Goal: Task Accomplishment & Management: Complete application form

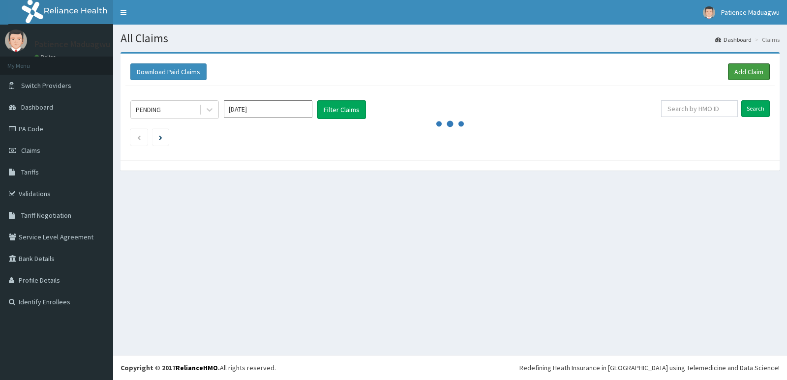
click at [739, 75] on link "Add Claim" at bounding box center [749, 71] width 42 height 17
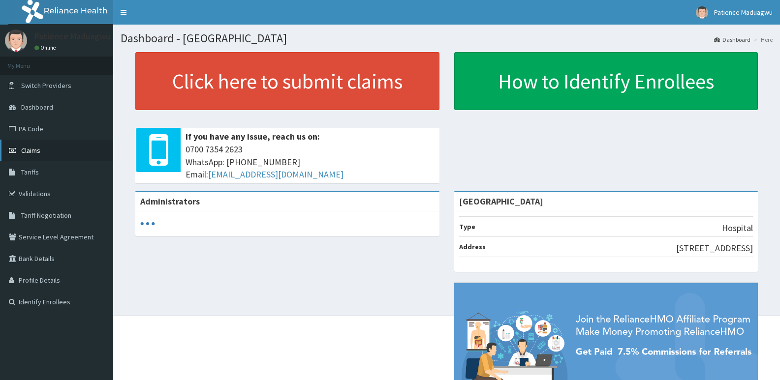
click at [28, 152] on span "Claims" at bounding box center [30, 150] width 19 height 9
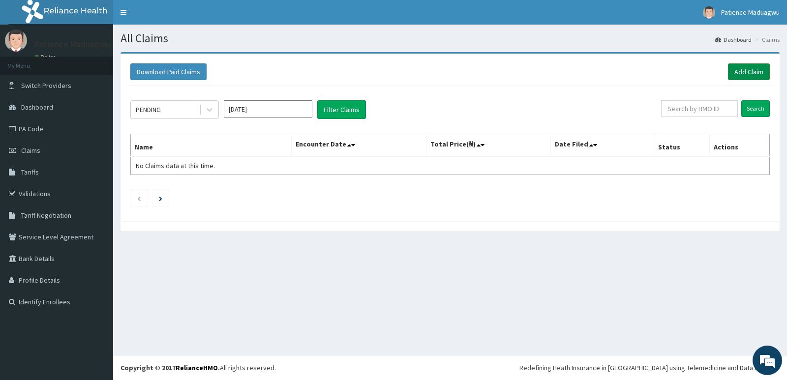
click at [739, 72] on link "Add Claim" at bounding box center [749, 71] width 42 height 17
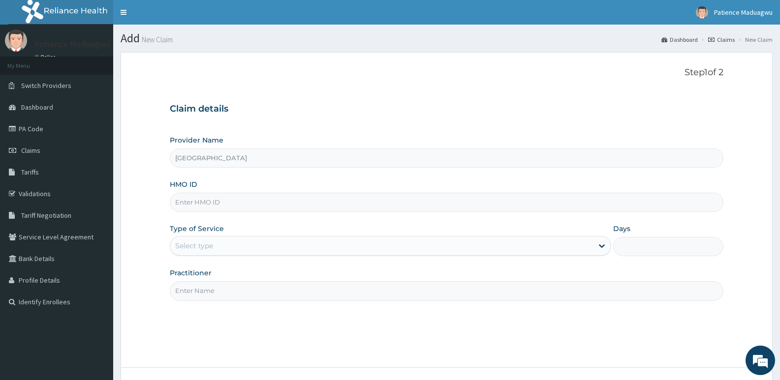
type input "Faleti Medical Centre"
click at [192, 201] on input "HMO ID" at bounding box center [447, 202] width 554 height 19
paste input "NDX/10004/D"
type input "NDX/10004/D"
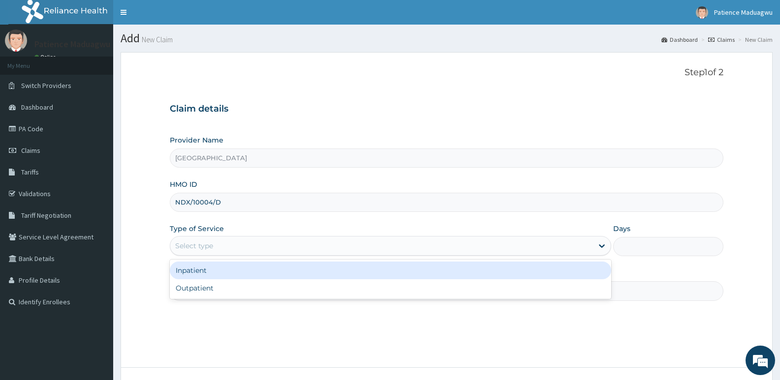
click at [200, 248] on div "Select type" at bounding box center [194, 246] width 38 height 10
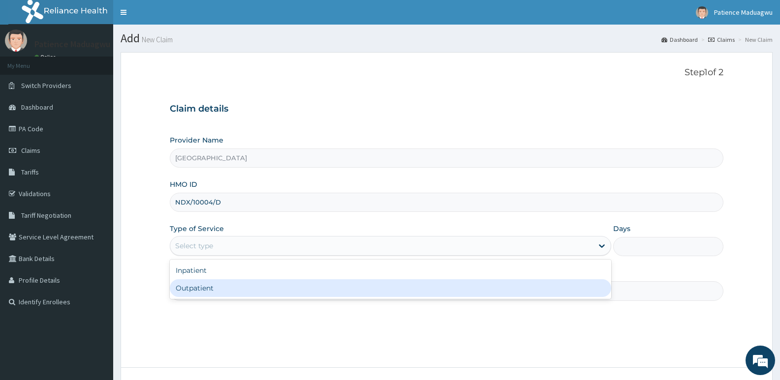
click at [207, 290] on div "Outpatient" at bounding box center [390, 288] width 441 height 18
type input "1"
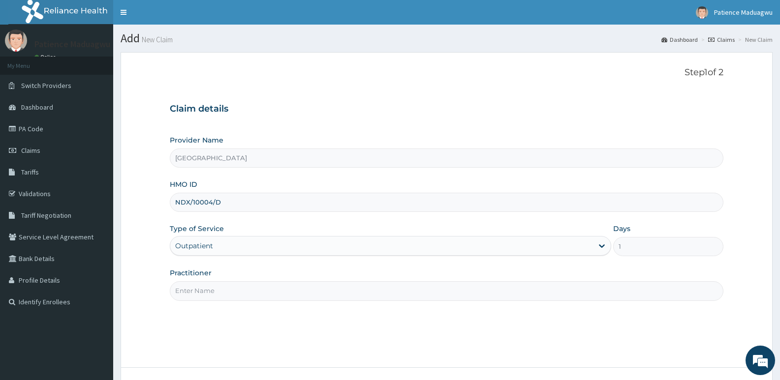
click at [202, 287] on input "Practitioner" at bounding box center [447, 290] width 554 height 19
type input "DR STANLEY"
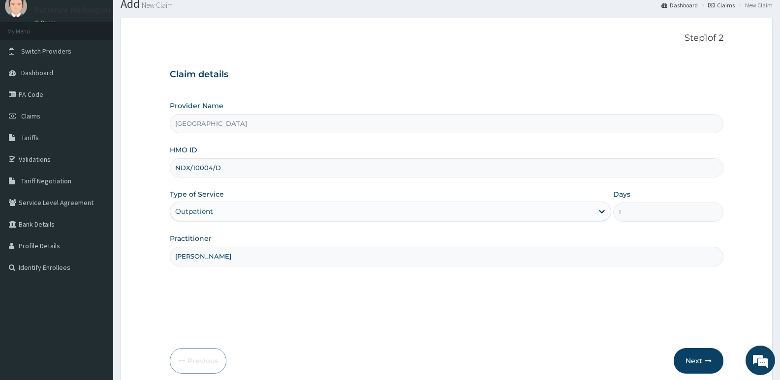
scroll to position [76, 0]
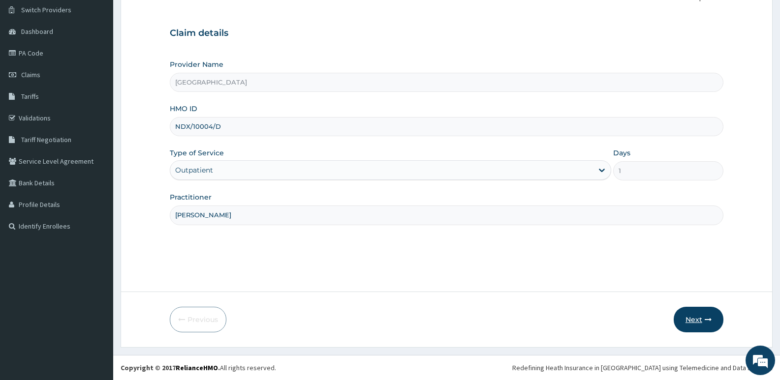
click at [689, 319] on button "Next" at bounding box center [699, 320] width 50 height 26
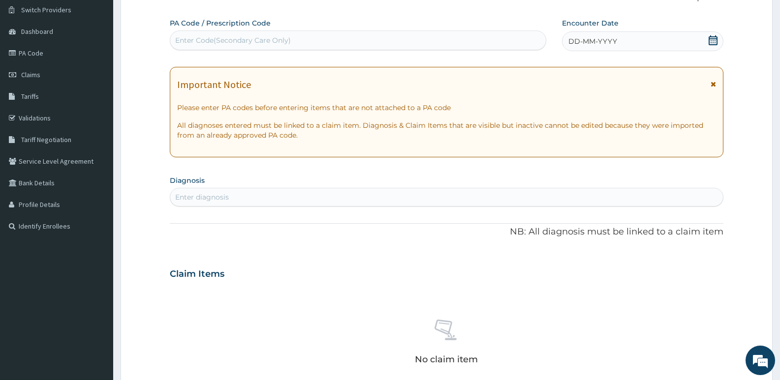
click at [713, 45] on icon at bounding box center [713, 40] width 9 height 10
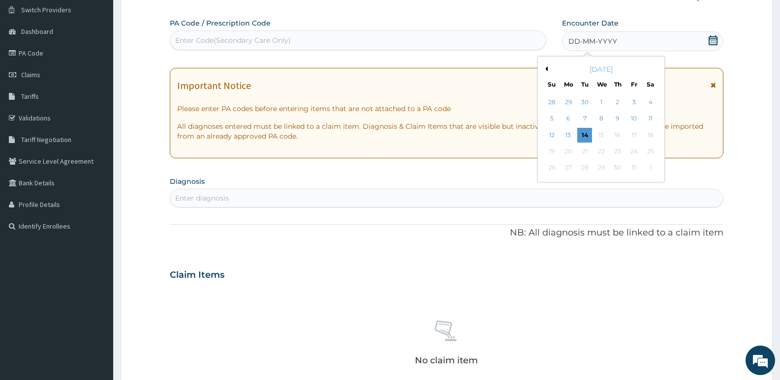
click at [544, 69] on button "Previous Month" at bounding box center [545, 68] width 5 height 5
click at [572, 103] on div "1" at bounding box center [568, 102] width 15 height 15
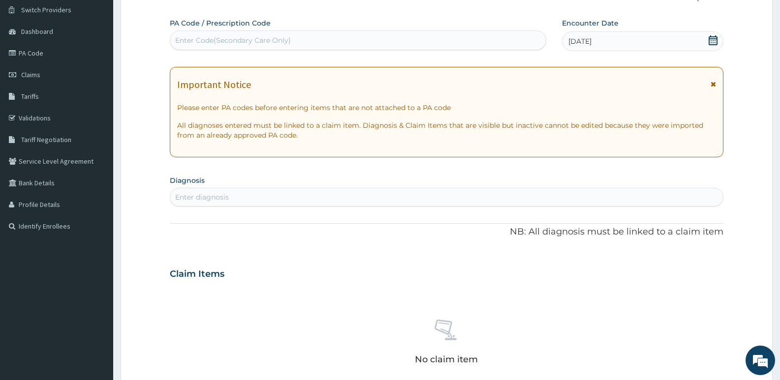
click at [366, 43] on div "Enter Code(Secondary Care Only)" at bounding box center [357, 40] width 375 height 16
paste input "PA/F99CC4"
type input "PA/F99CC4"
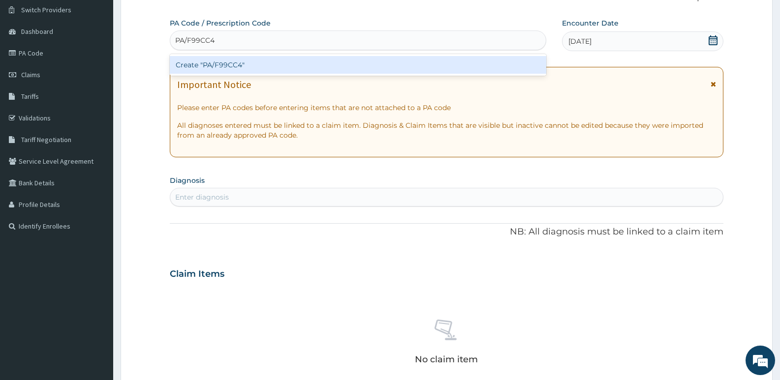
click at [332, 61] on div "Create "PA/F99CC4"" at bounding box center [358, 65] width 376 height 18
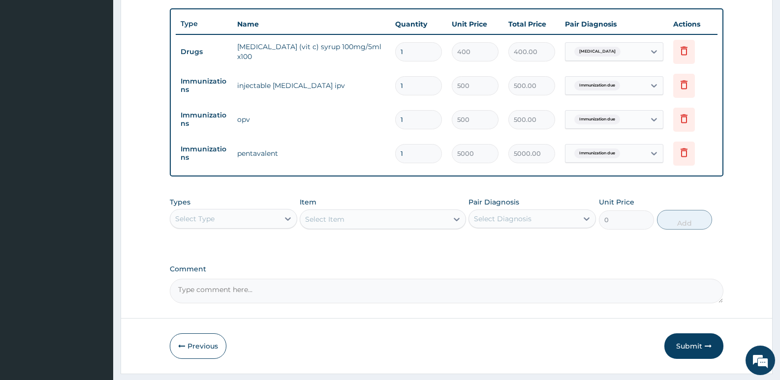
scroll to position [384, 0]
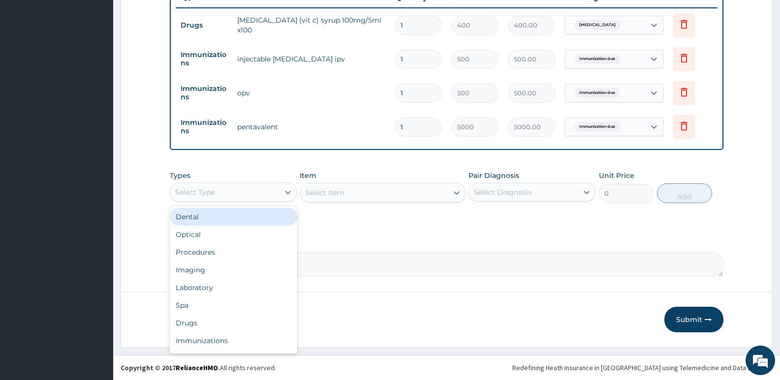
click at [200, 198] on div "Select Type" at bounding box center [224, 193] width 109 height 16
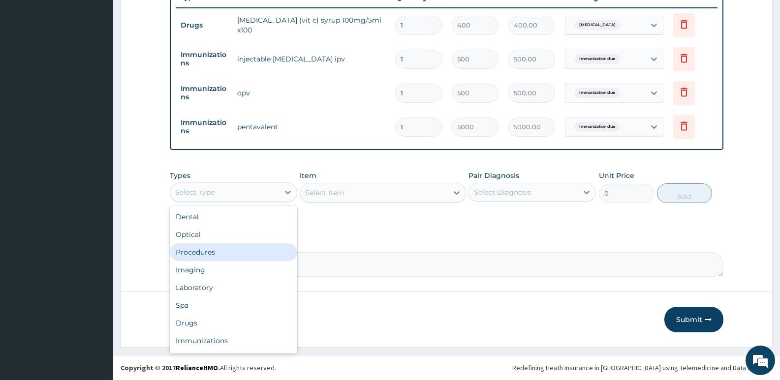
click at [202, 255] on div "Procedures" at bounding box center [233, 253] width 127 height 18
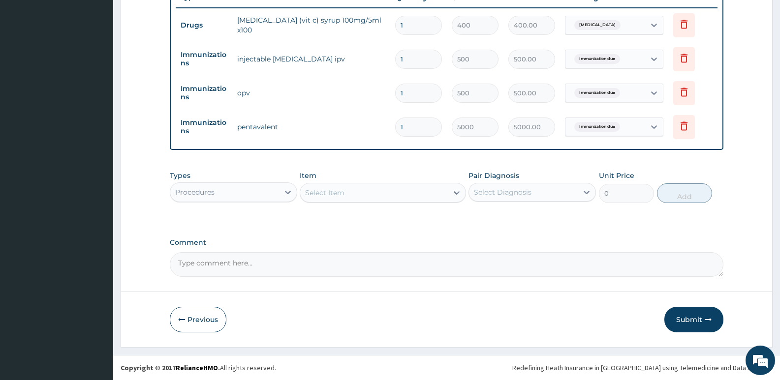
click at [333, 194] on div "Select Item" at bounding box center [324, 193] width 39 height 10
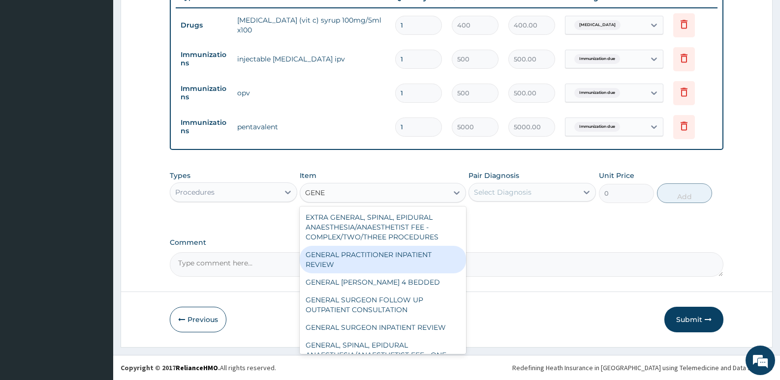
scroll to position [98, 0]
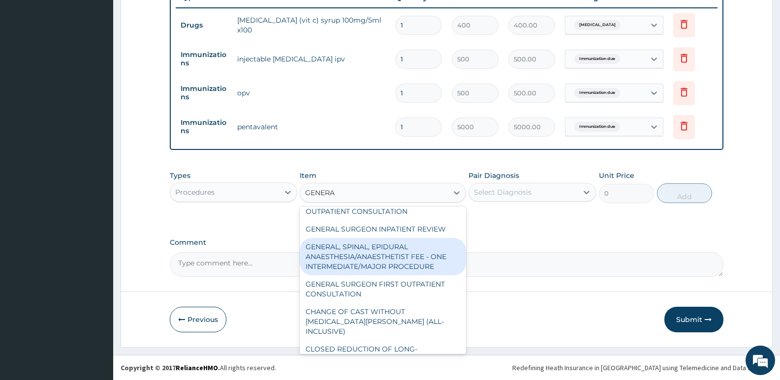
type input "GENERAL"
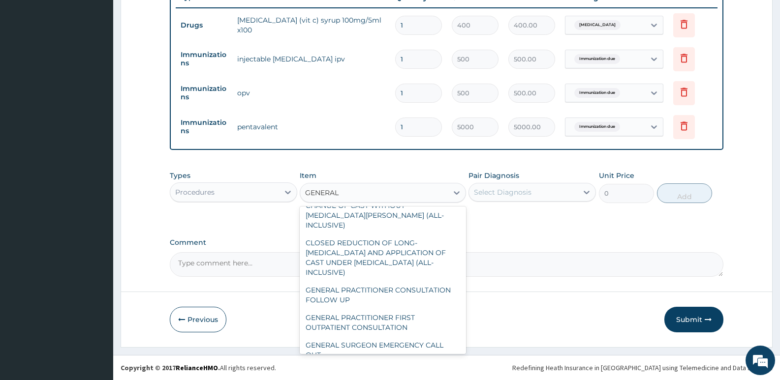
scroll to position [207, 0]
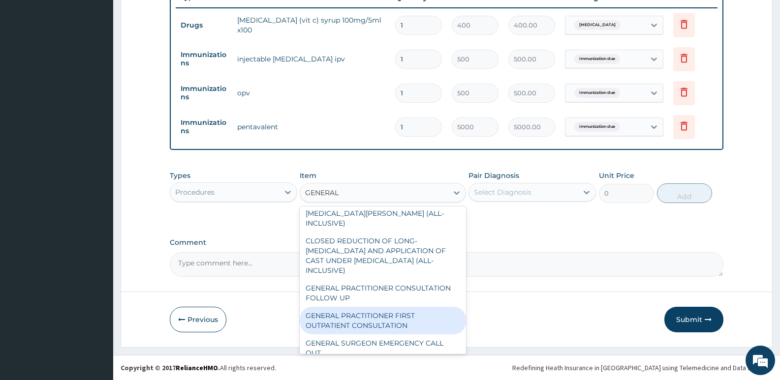
click at [367, 307] on div "GENERAL PRACTITIONER FIRST OUTPATIENT CONSULTATION" at bounding box center [383, 321] width 166 height 28
type input "3750"
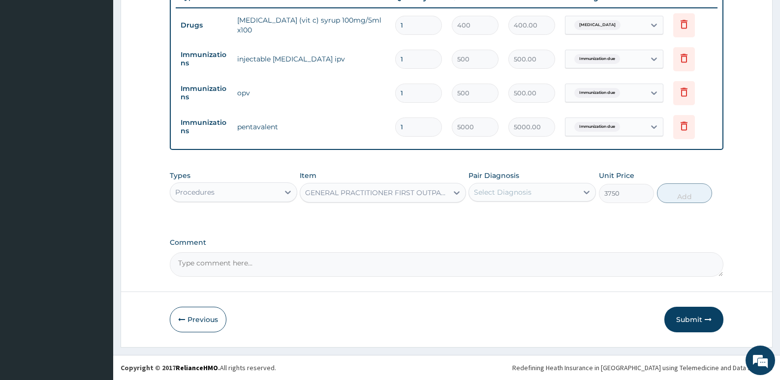
click at [498, 193] on div "Select Diagnosis" at bounding box center [503, 192] width 58 height 10
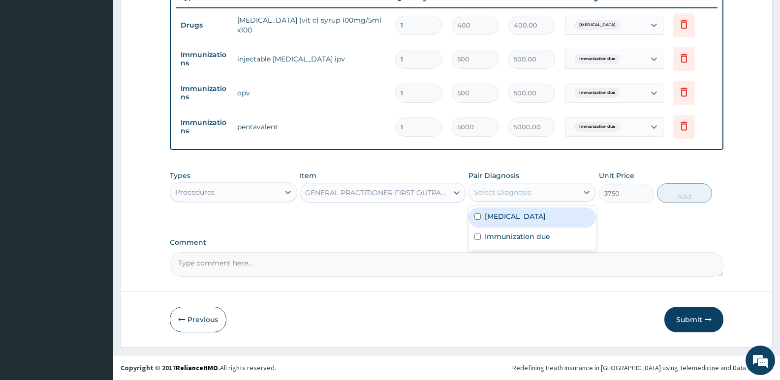
click at [488, 217] on label "Upper respiratory infection" at bounding box center [515, 217] width 61 height 10
checkbox input "true"
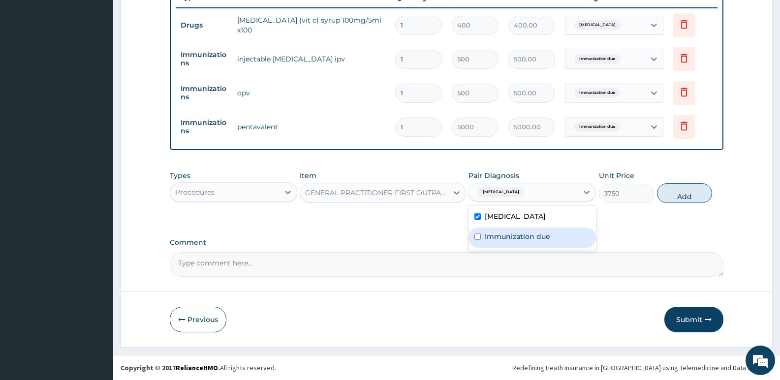
click at [487, 236] on label "Immunization due" at bounding box center [517, 237] width 65 height 10
checkbox input "true"
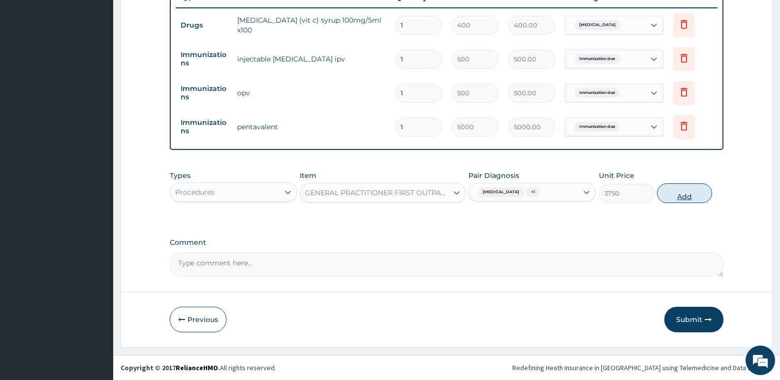
click at [679, 194] on button "Add" at bounding box center [684, 194] width 55 height 20
type input "0"
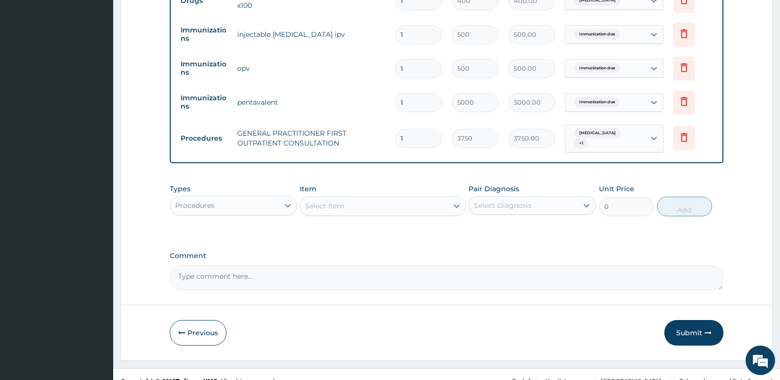
scroll to position [422, 0]
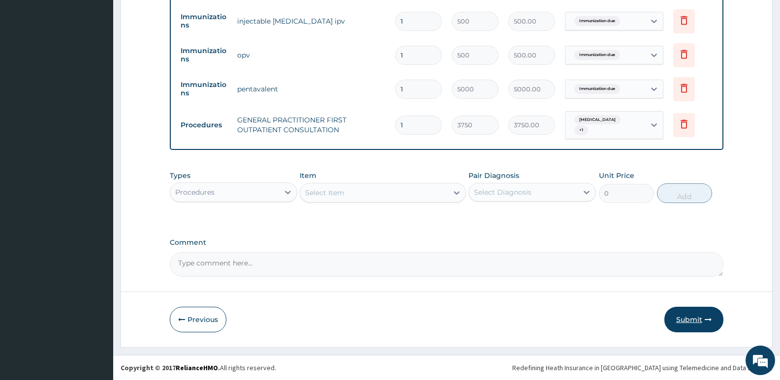
click at [687, 315] on button "Submit" at bounding box center [693, 320] width 59 height 26
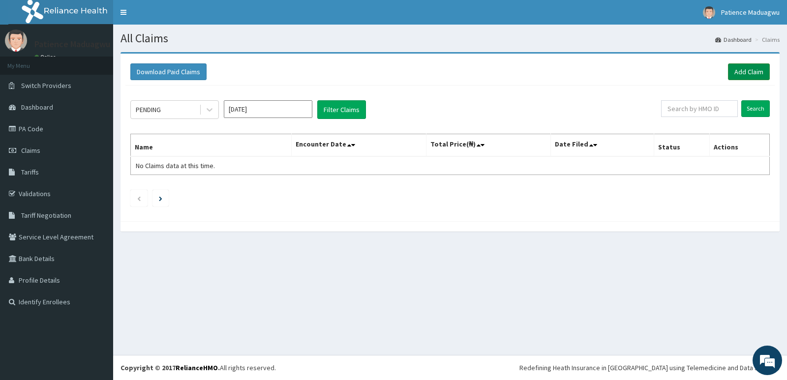
click at [748, 67] on link "Add Claim" at bounding box center [749, 71] width 42 height 17
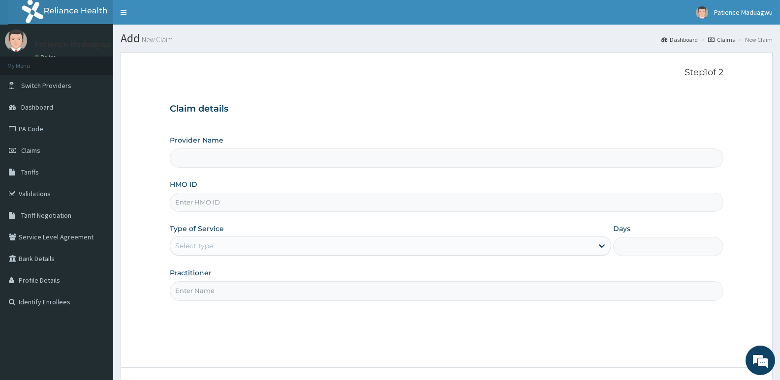
type input "[GEOGRAPHIC_DATA]"
click at [229, 199] on input "HMO ID" at bounding box center [447, 202] width 554 height 19
paste input "MKK/10027/A"
type input "MKK/10027/A"
click at [202, 248] on div "Select type" at bounding box center [194, 246] width 38 height 10
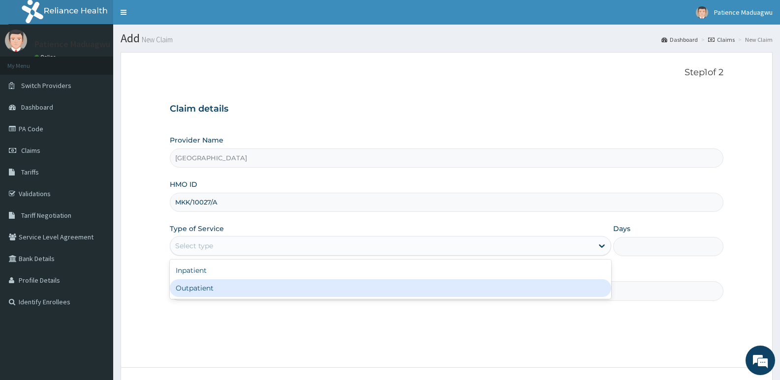
click at [200, 287] on div "Outpatient" at bounding box center [390, 288] width 441 height 18
type input "1"
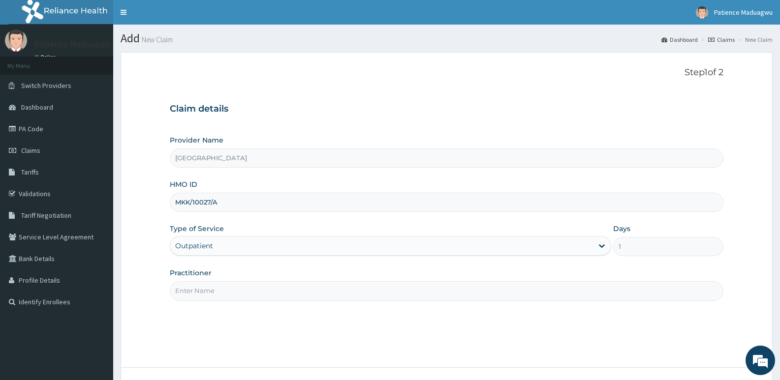
click at [221, 292] on input "Practitioner" at bounding box center [447, 290] width 554 height 19
type input "[PERSON_NAME]"
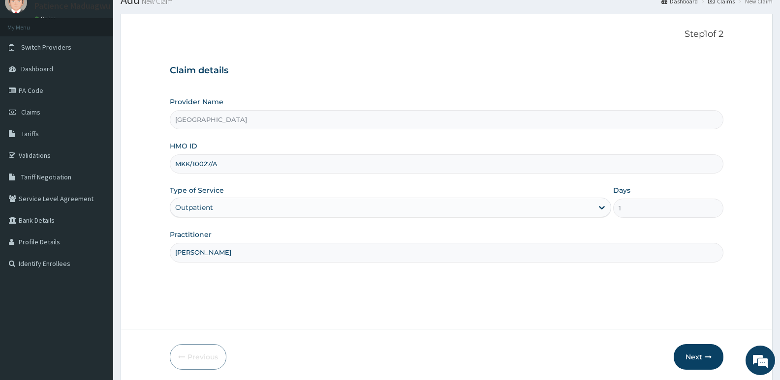
scroll to position [49, 0]
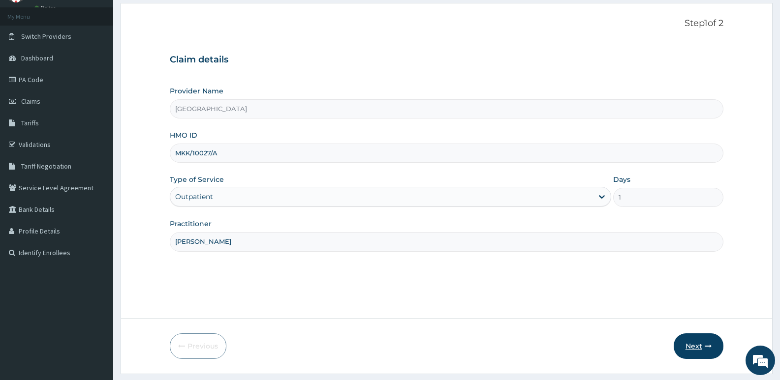
click at [695, 342] on button "Next" at bounding box center [699, 347] width 50 height 26
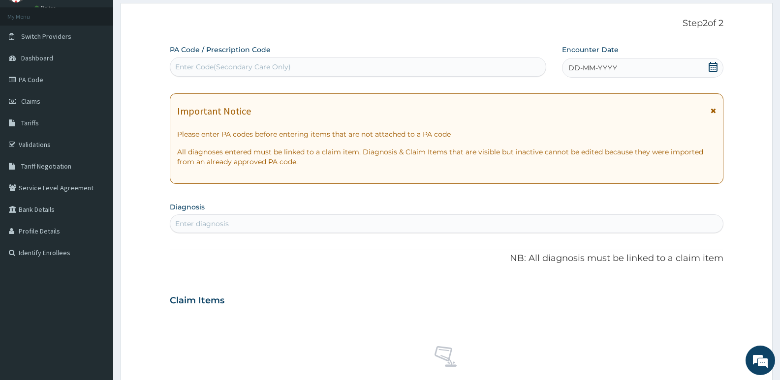
click at [715, 62] on icon at bounding box center [713, 67] width 9 height 10
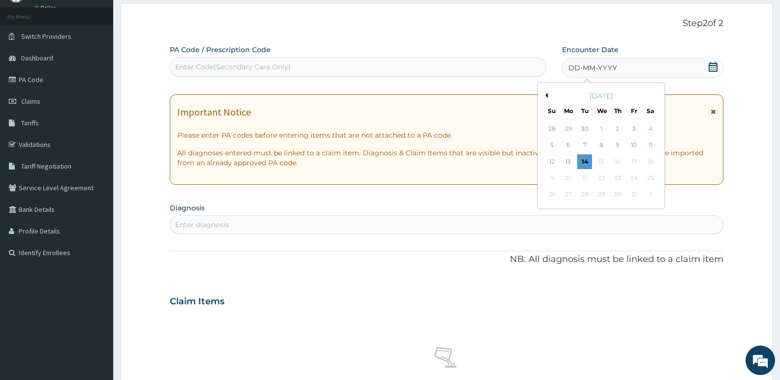
click at [546, 94] on button "Previous Month" at bounding box center [545, 95] width 5 height 5
click at [573, 128] on div "1" at bounding box center [568, 129] width 15 height 15
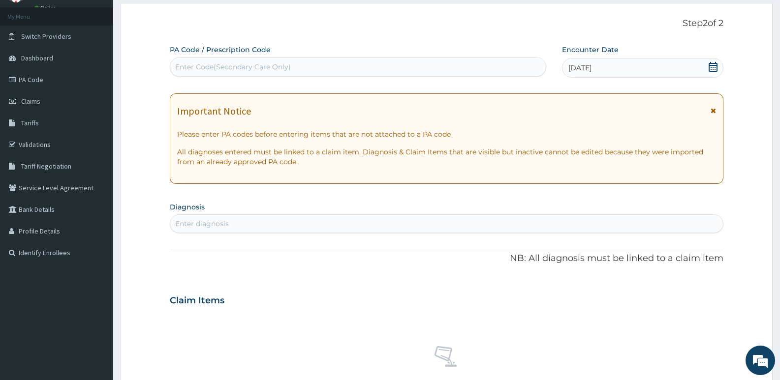
click at [296, 221] on div "Enter diagnosis" at bounding box center [446, 224] width 553 height 16
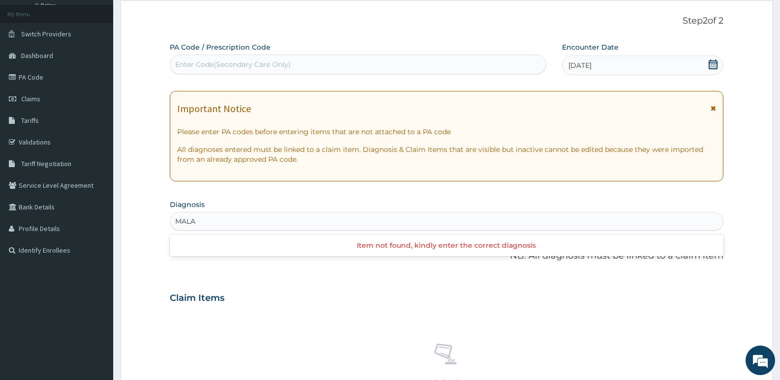
scroll to position [0, 0]
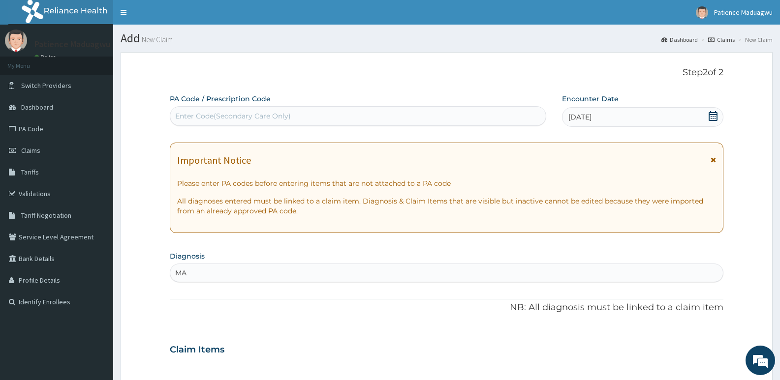
type input "M"
type input "P"
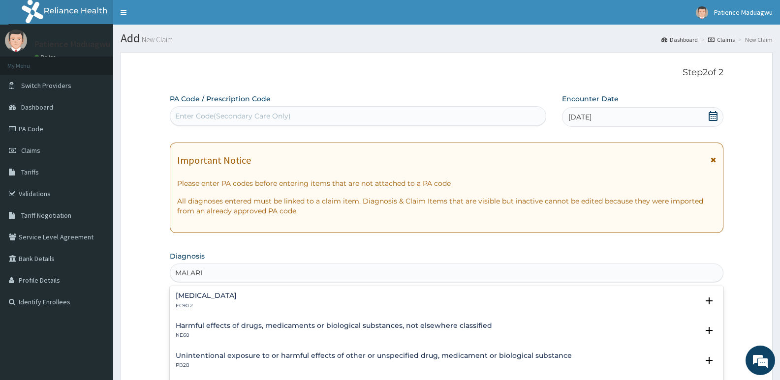
type input "[MEDICAL_DATA]"
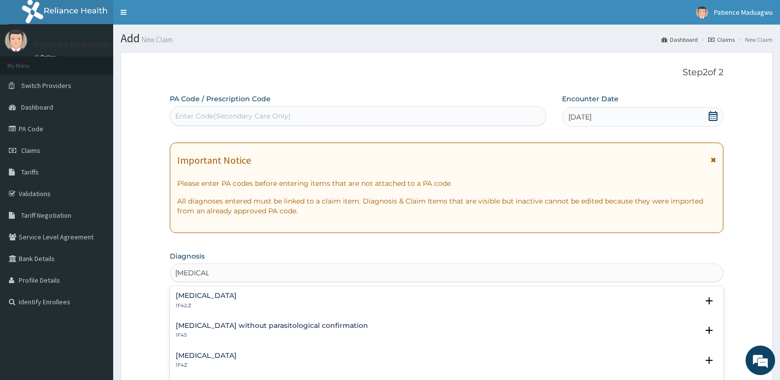
click at [198, 357] on h4 "[MEDICAL_DATA]" at bounding box center [206, 355] width 61 height 7
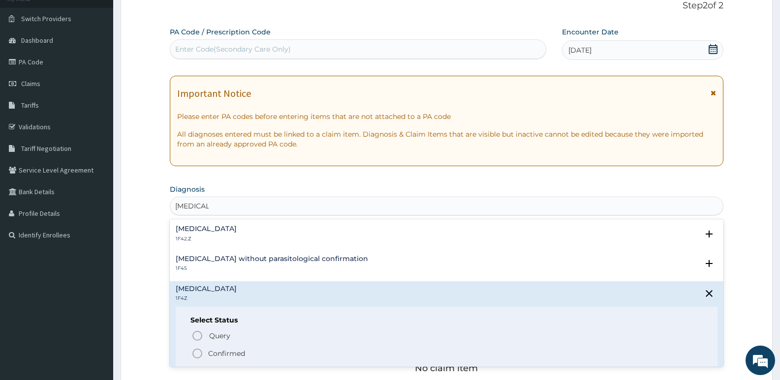
scroll to position [98, 0]
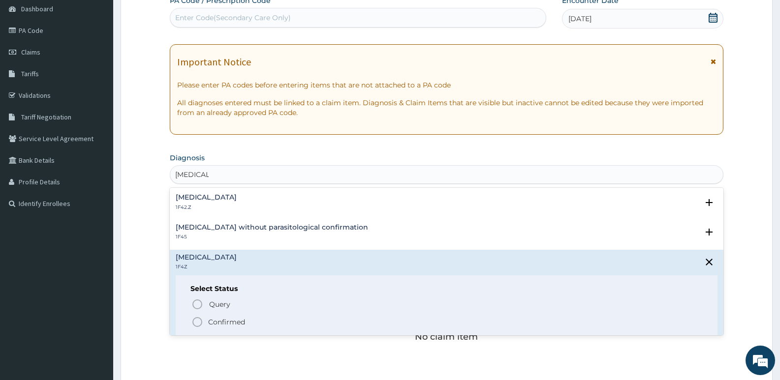
click at [198, 318] on circle "status option filled" at bounding box center [197, 322] width 9 height 9
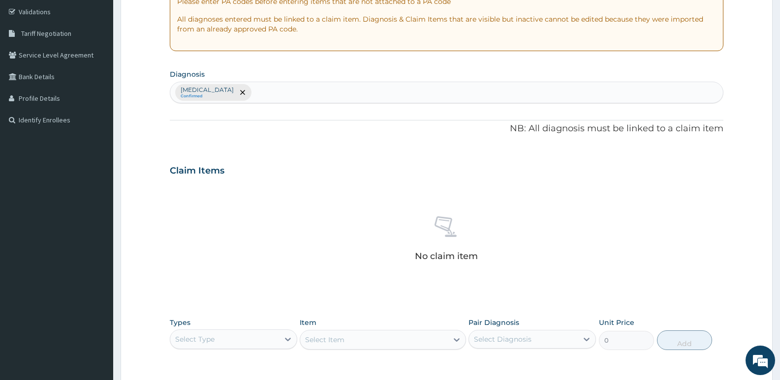
scroll to position [197, 0]
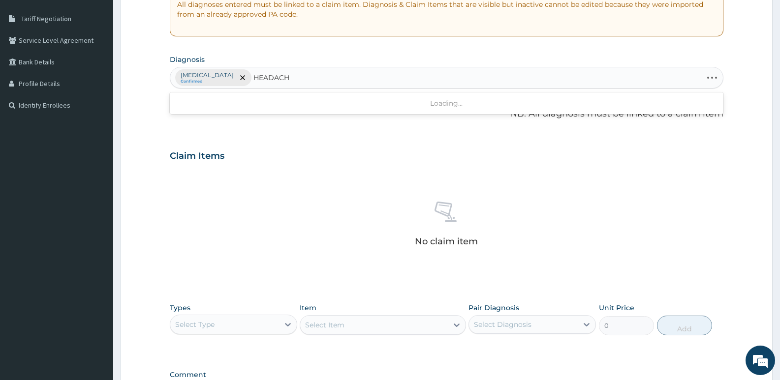
type input "HEADACHE"
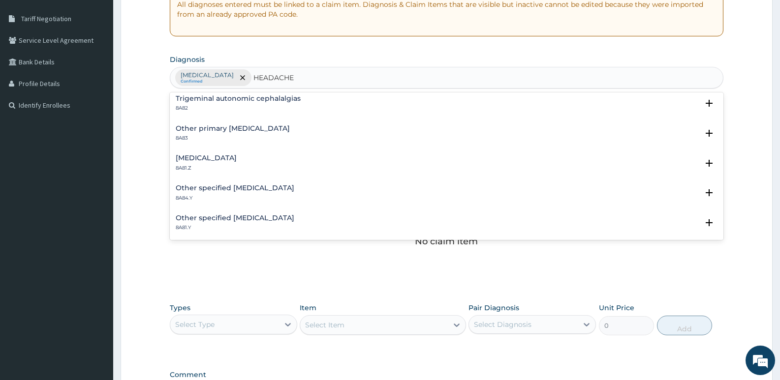
scroll to position [0, 0]
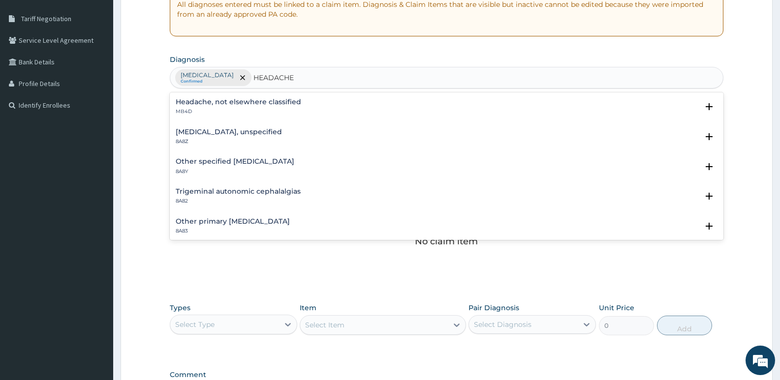
click at [253, 134] on h4 "[MEDICAL_DATA], unspecified" at bounding box center [229, 131] width 106 height 7
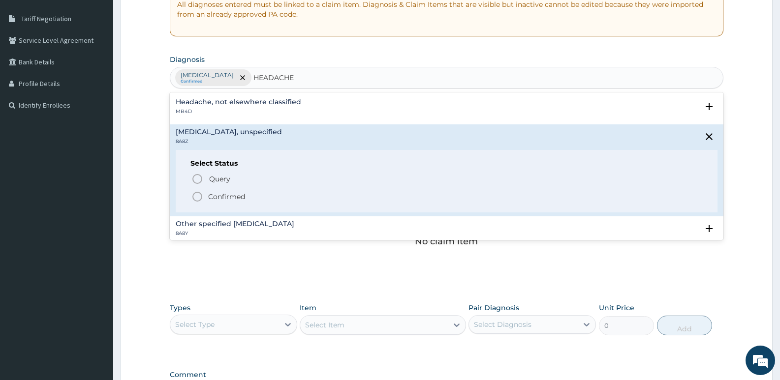
click at [197, 200] on icon "status option filled" at bounding box center [197, 197] width 12 height 12
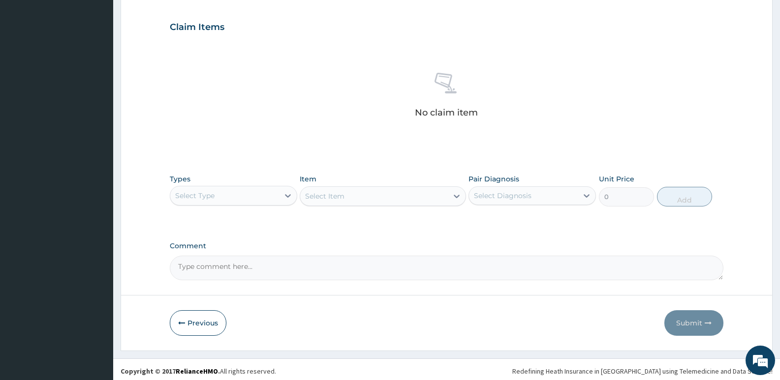
scroll to position [329, 0]
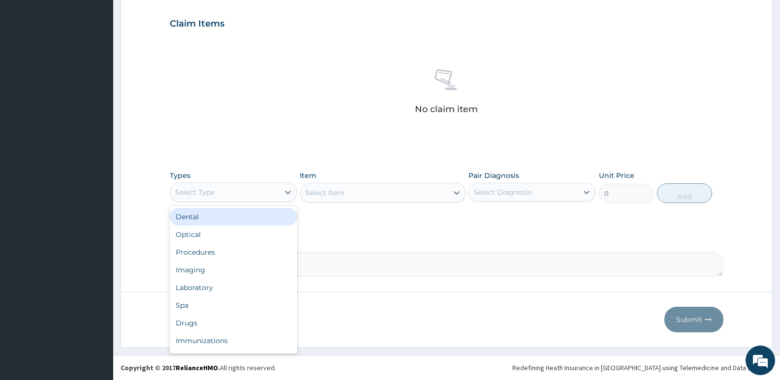
click at [243, 194] on div "Select Type" at bounding box center [224, 193] width 109 height 16
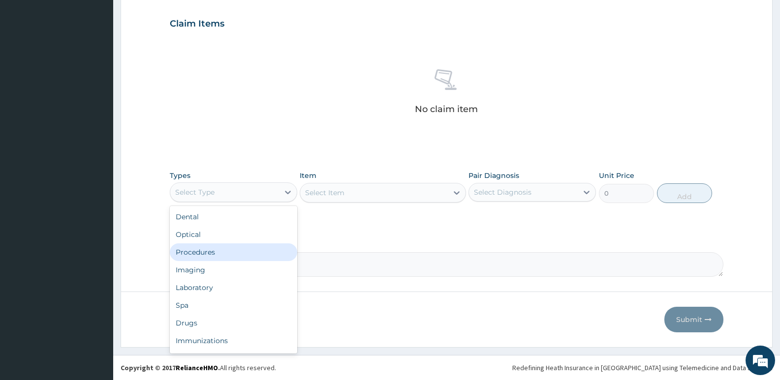
click at [207, 253] on div "Procedures" at bounding box center [233, 253] width 127 height 18
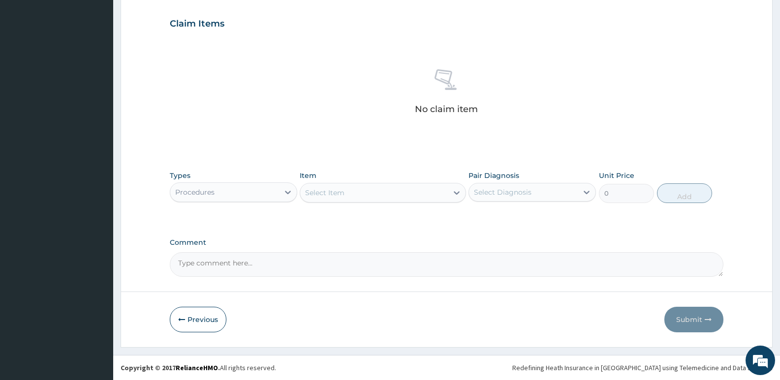
type input "G"
click at [245, 231] on div "Drugs" at bounding box center [233, 235] width 127 height 18
click at [341, 190] on div "Select Item" at bounding box center [324, 193] width 39 height 10
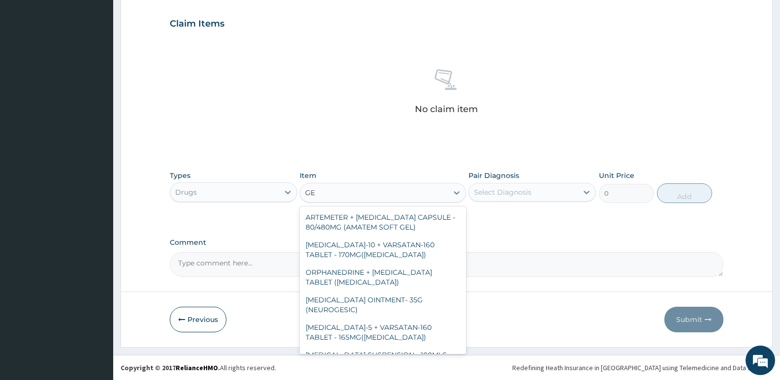
type input "G"
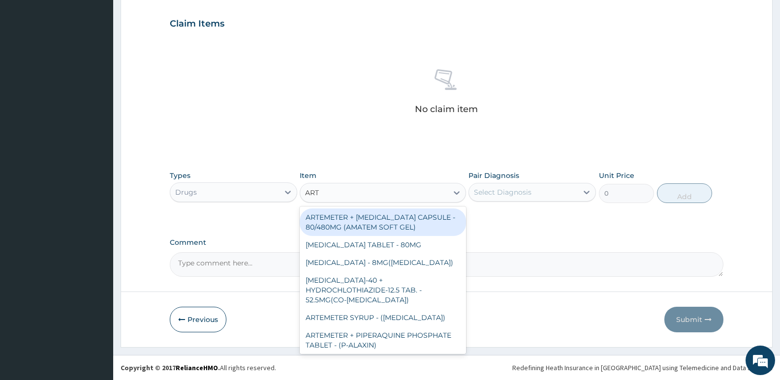
type input "ARTE"
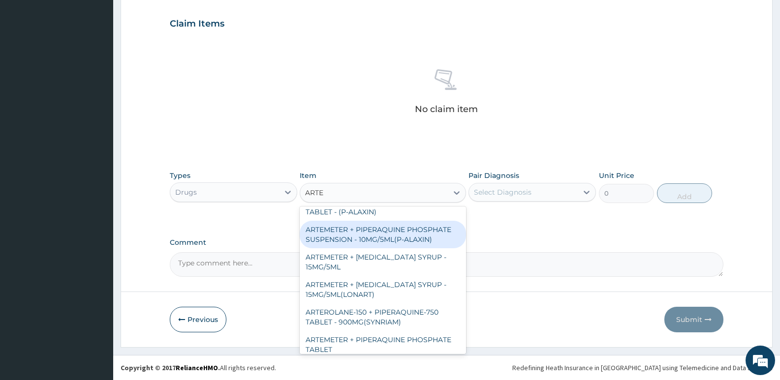
scroll to position [0, 0]
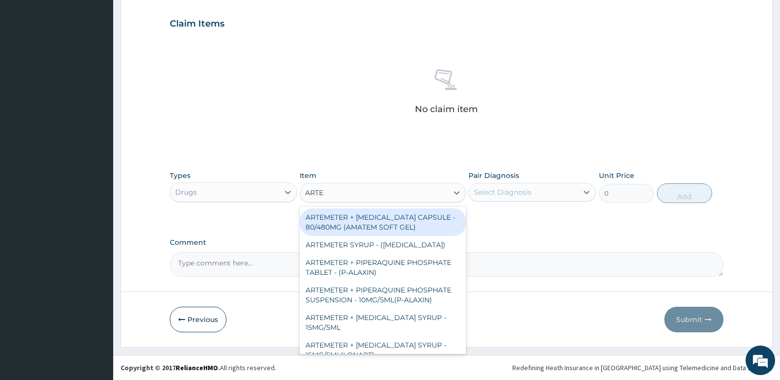
click at [390, 224] on div "ARTEMETER + [MEDICAL_DATA] CAPSULE - 80/480MG (AMATEM SOFT GEL)" at bounding box center [383, 223] width 166 height 28
type input "420"
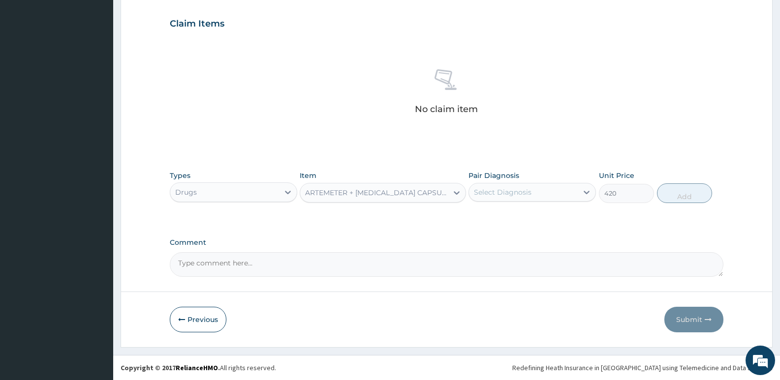
click at [504, 195] on div "Select Diagnosis" at bounding box center [503, 192] width 58 height 10
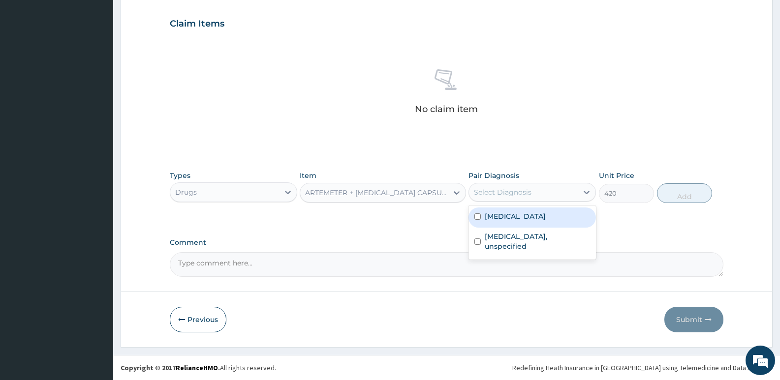
click at [502, 213] on label "[MEDICAL_DATA]" at bounding box center [515, 217] width 61 height 10
checkbox input "true"
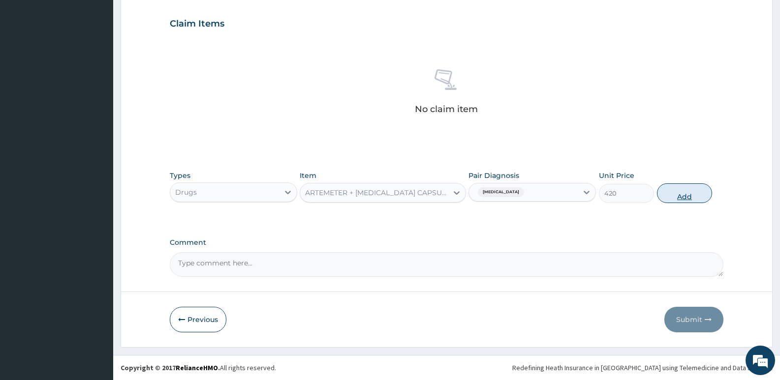
click at [685, 193] on button "Add" at bounding box center [684, 194] width 55 height 20
type input "0"
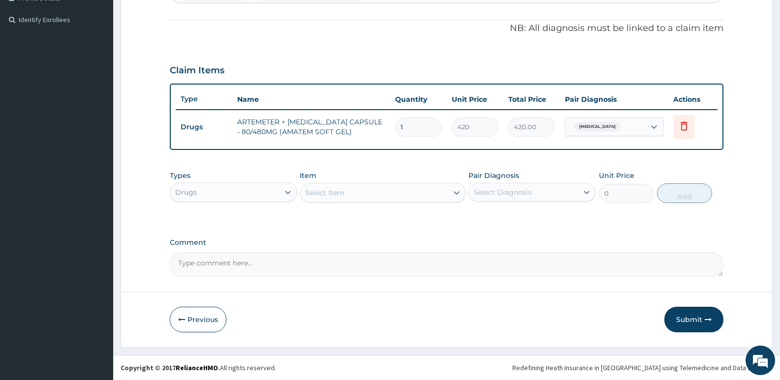
scroll to position [282, 0]
type input "0.00"
type input "6"
type input "2520.00"
type input "6"
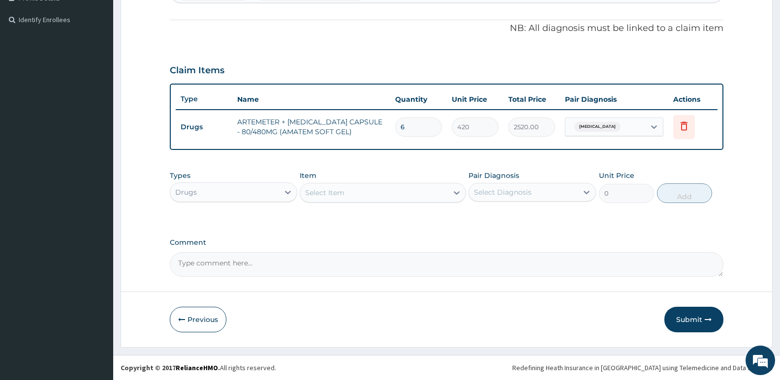
click at [342, 196] on div "Select Item" at bounding box center [324, 193] width 39 height 10
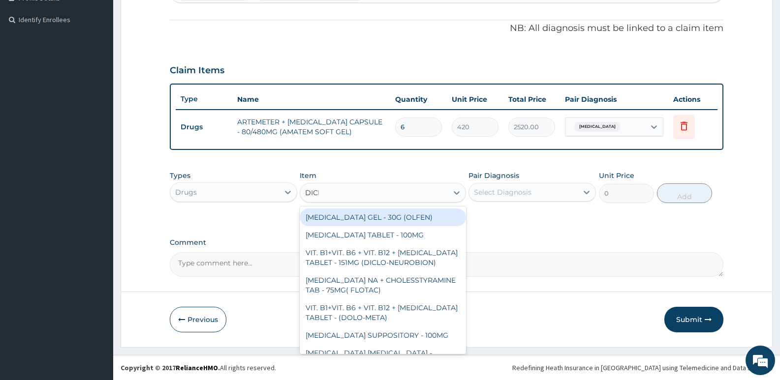
type input "DICLO"
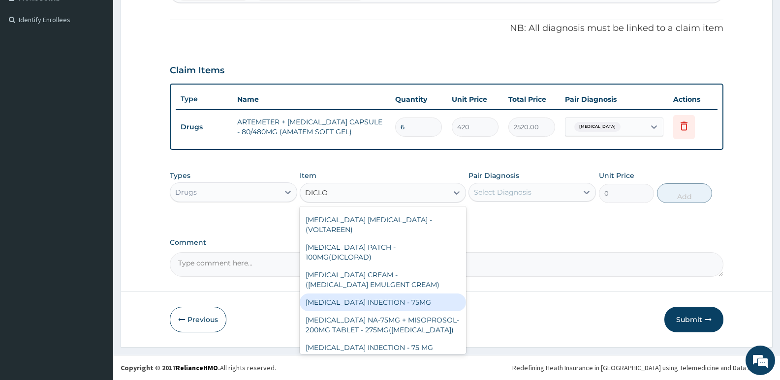
scroll to position [148, 0]
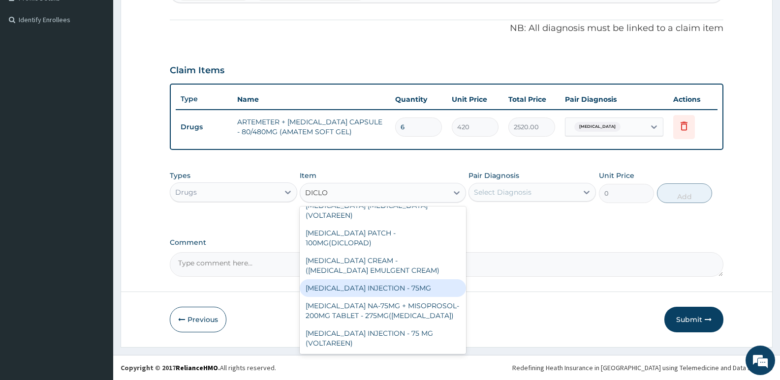
click at [399, 279] on div "[MEDICAL_DATA] INJECTION - 75MG" at bounding box center [383, 288] width 166 height 18
type input "420"
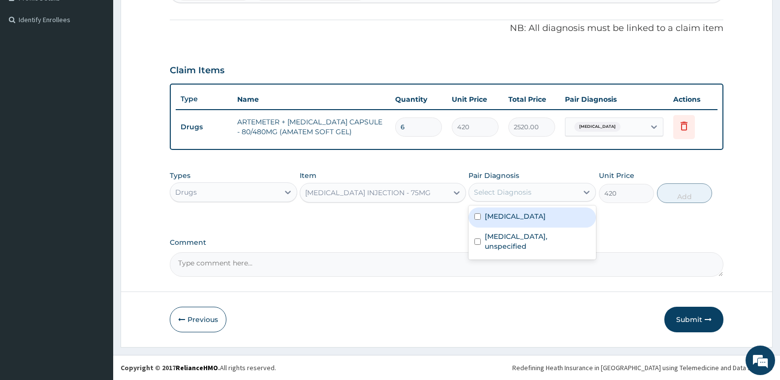
click at [497, 192] on div "Select Diagnosis" at bounding box center [503, 192] width 58 height 10
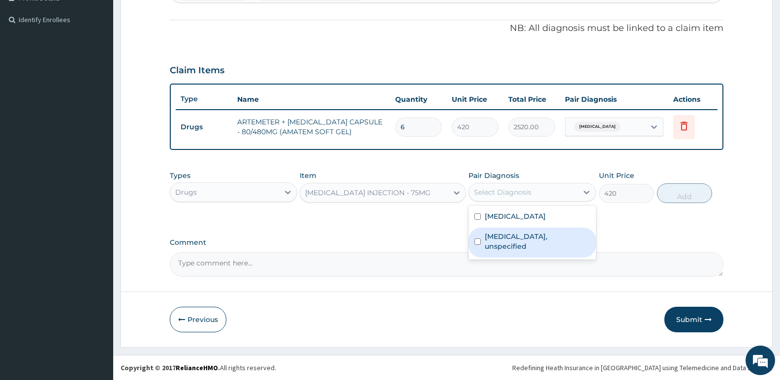
click at [499, 235] on label "[MEDICAL_DATA], unspecified" at bounding box center [537, 242] width 105 height 20
checkbox input "true"
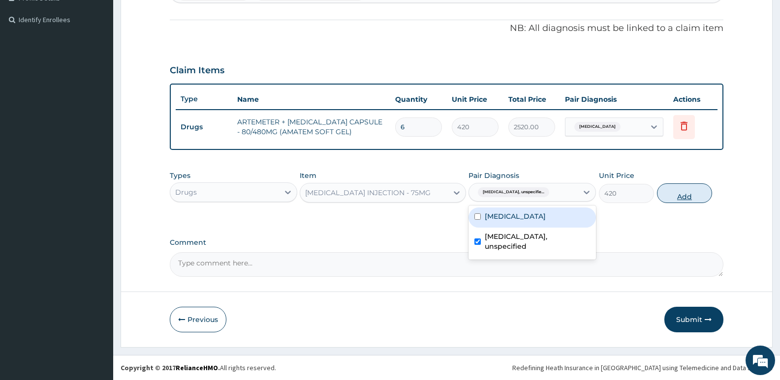
click at [678, 196] on button "Add" at bounding box center [684, 194] width 55 height 20
type input "0"
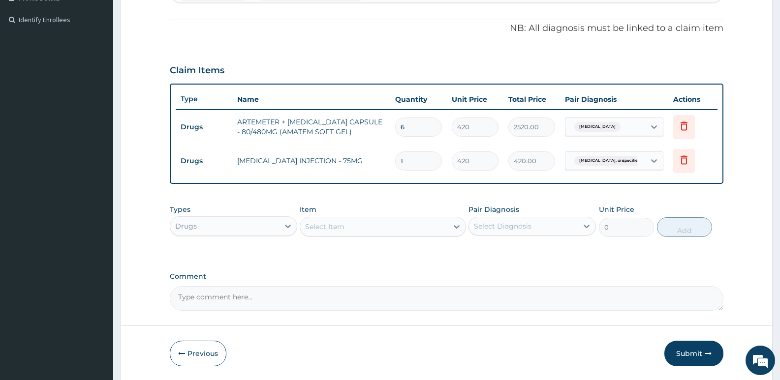
click at [314, 225] on div "Select Item" at bounding box center [324, 227] width 39 height 10
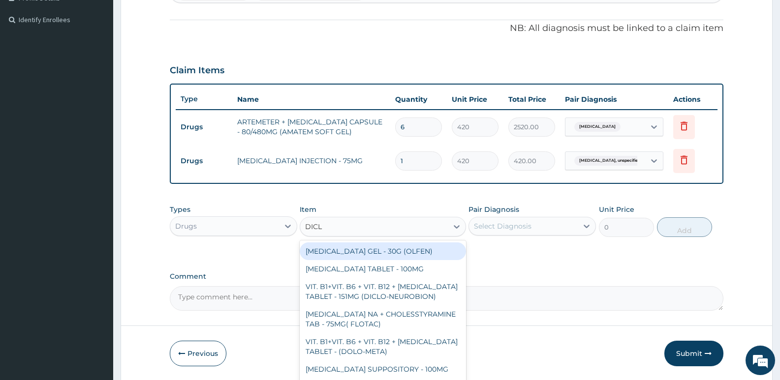
type input "DICLO"
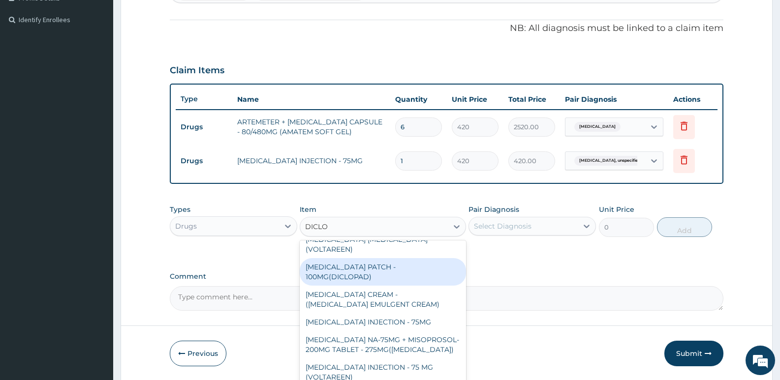
scroll to position [183, 0]
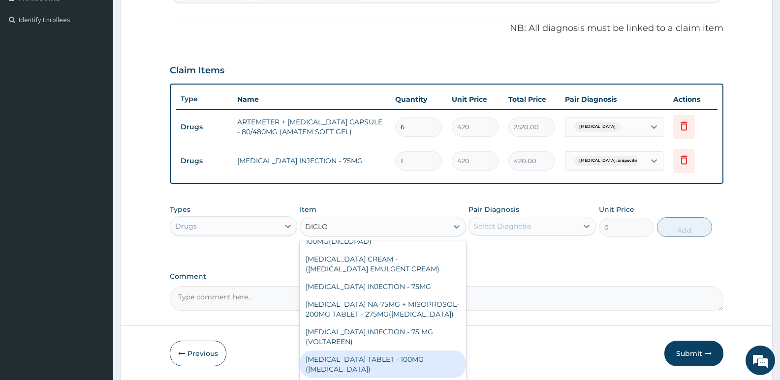
click at [376, 351] on div "[MEDICAL_DATA] TABLET - 100MG ([MEDICAL_DATA])" at bounding box center [383, 365] width 166 height 28
type input "78.39999999999999"
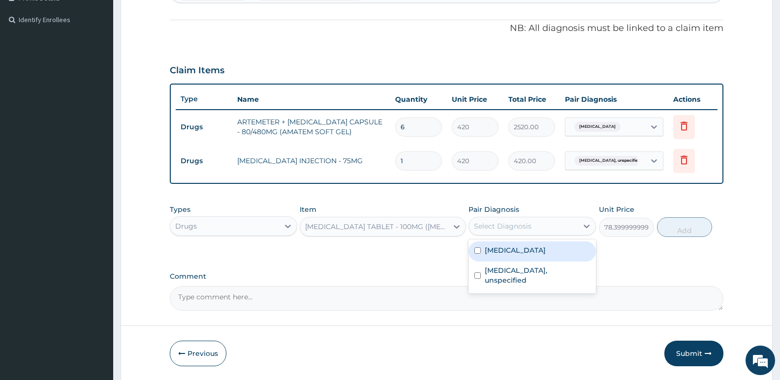
click at [539, 228] on div "Select Diagnosis" at bounding box center [523, 226] width 109 height 16
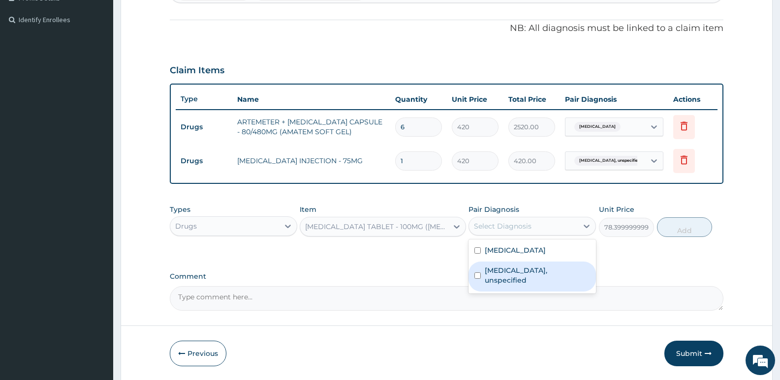
click at [510, 272] on label "[MEDICAL_DATA], unspecified" at bounding box center [537, 276] width 105 height 20
checkbox input "true"
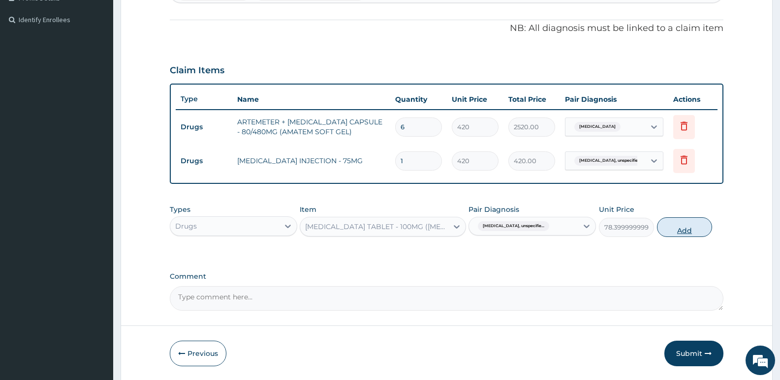
click at [681, 225] on button "Add" at bounding box center [684, 227] width 55 height 20
type input "0"
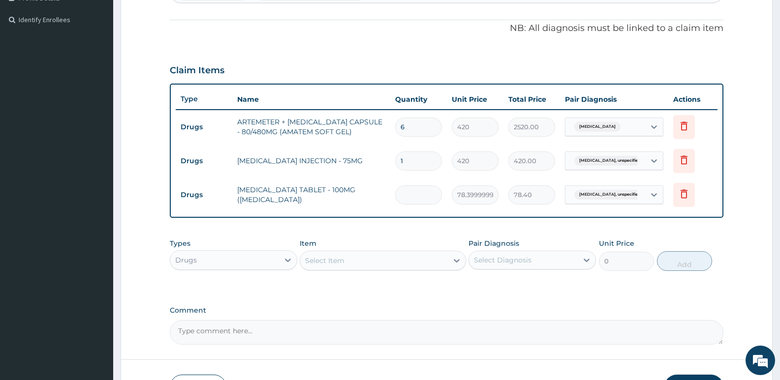
type input "0.00"
type input "6"
type input "470.40"
type input "6"
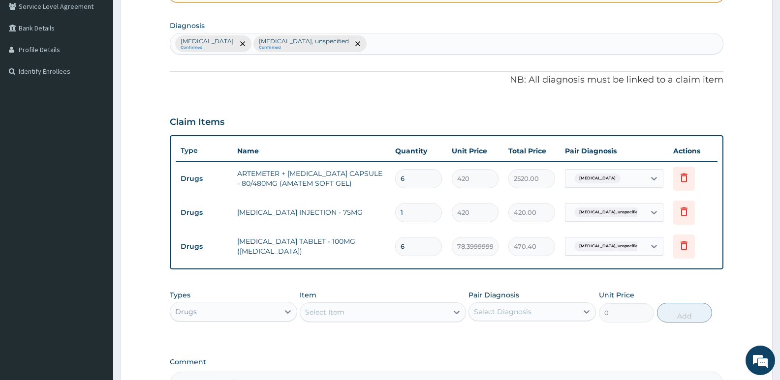
scroll to position [184, 0]
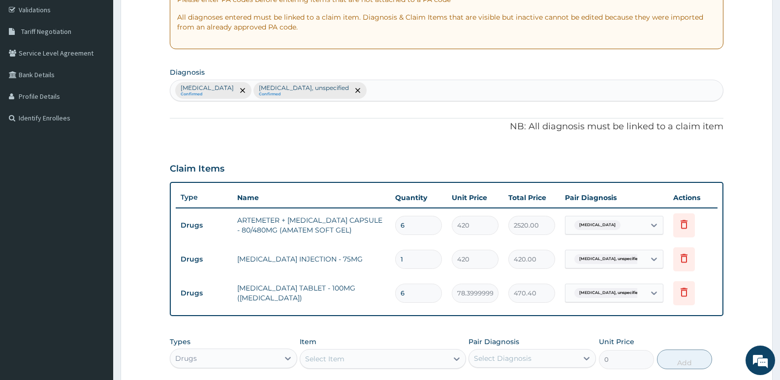
click at [393, 93] on div "[MEDICAL_DATA] Confirmed [MEDICAL_DATA], unspecified Confirmed" at bounding box center [446, 90] width 553 height 21
type input "UPPER RESPIRATORY"
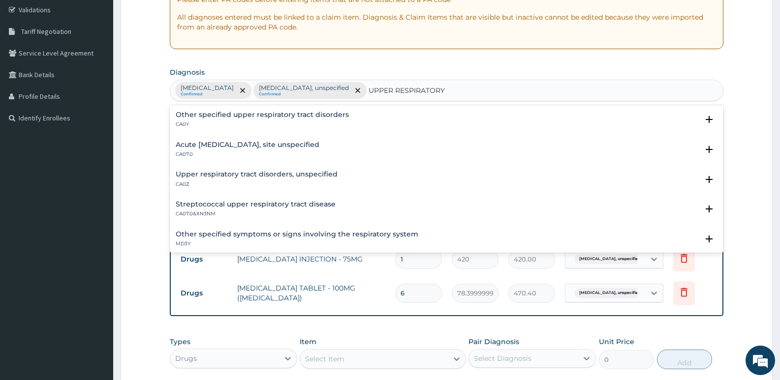
click at [260, 143] on h4 "Acute [MEDICAL_DATA], site unspecified" at bounding box center [248, 144] width 144 height 7
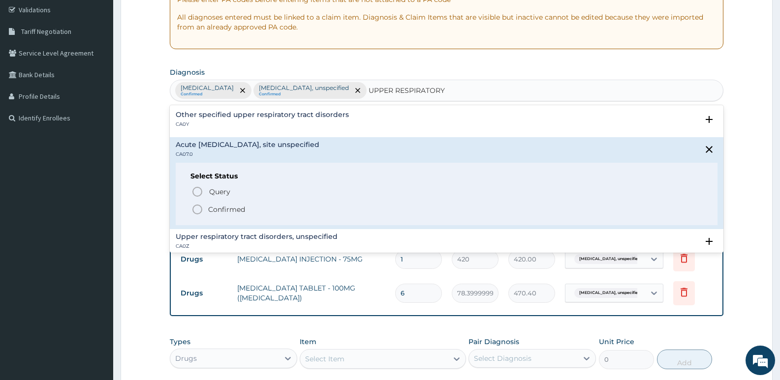
click at [194, 208] on icon "status option filled" at bounding box center [197, 210] width 12 height 12
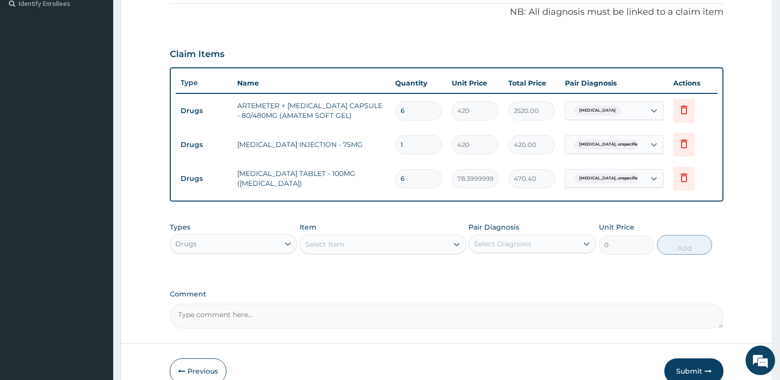
scroll to position [332, 0]
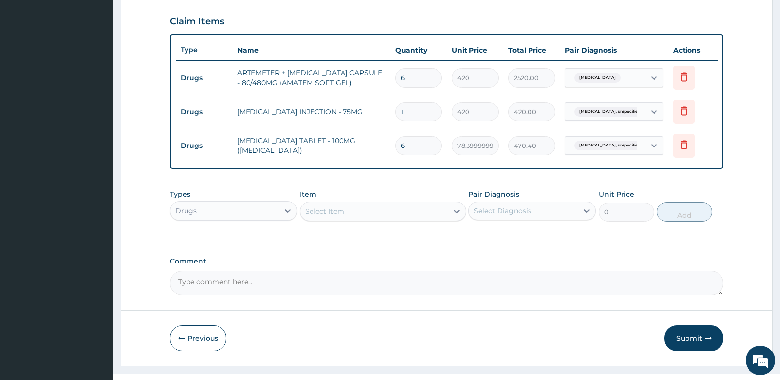
click at [361, 216] on div "Select Item" at bounding box center [373, 212] width 147 height 16
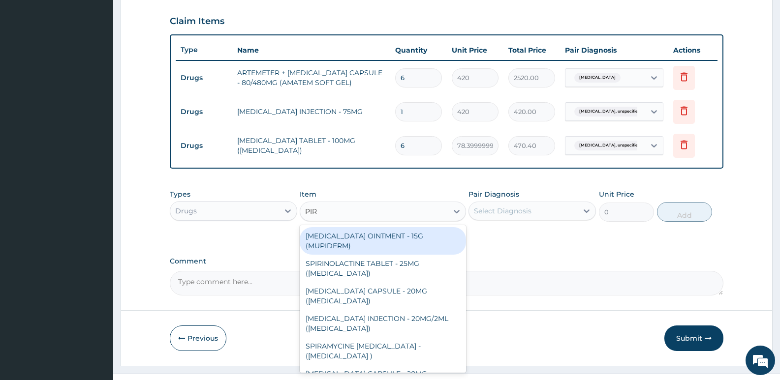
type input "PIRI"
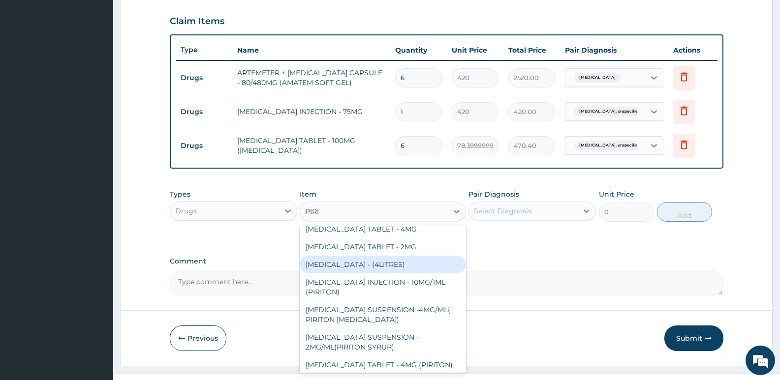
scroll to position [49, 0]
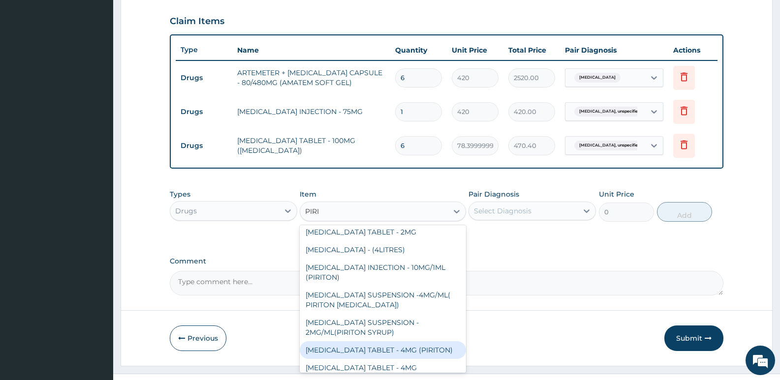
click at [379, 346] on div "[MEDICAL_DATA] TABLET - 4MG (PIRITON)" at bounding box center [383, 350] width 166 height 18
type input "22.4"
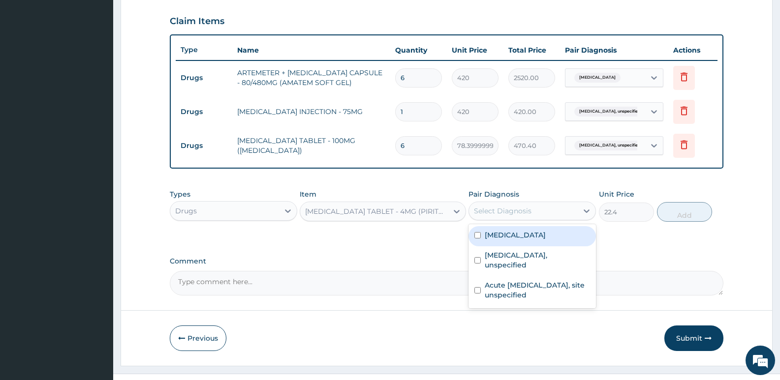
click at [535, 212] on div "Select Diagnosis" at bounding box center [523, 211] width 109 height 16
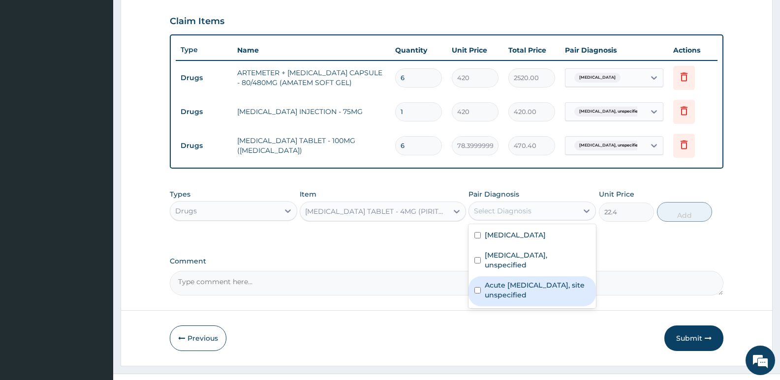
click at [518, 291] on label "Acute [MEDICAL_DATA], site unspecified" at bounding box center [537, 290] width 105 height 20
checkbox input "true"
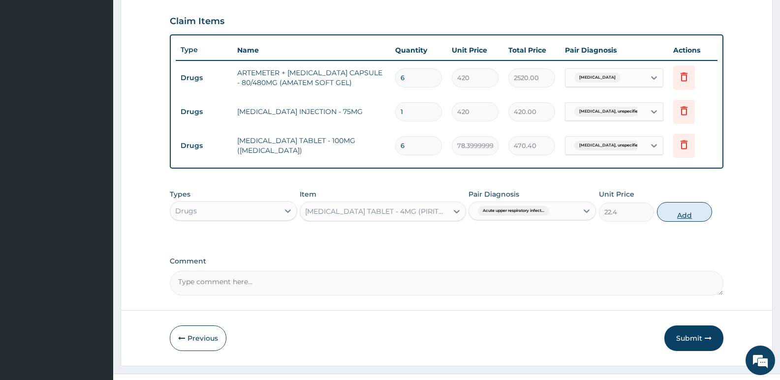
click at [674, 212] on button "Add" at bounding box center [684, 212] width 55 height 20
type input "0"
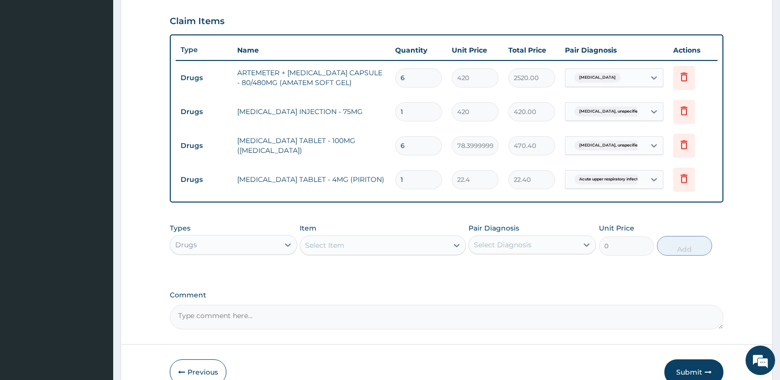
type input "0.00"
type input "6"
type input "134.40"
type input "6"
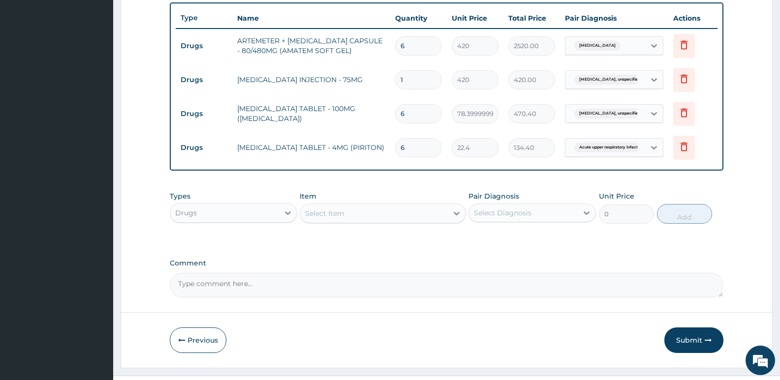
scroll to position [381, 0]
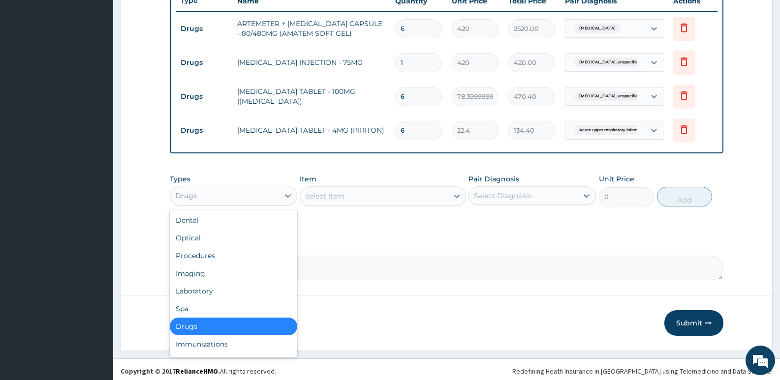
click at [239, 193] on div "Drugs" at bounding box center [224, 196] width 109 height 16
click at [212, 257] on div "Procedures" at bounding box center [233, 256] width 127 height 18
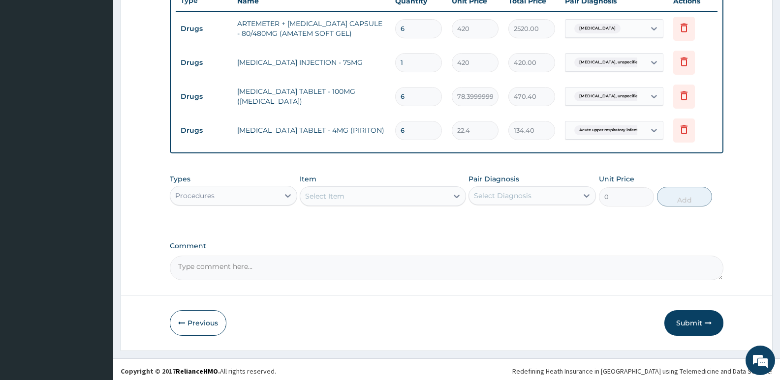
click at [352, 193] on div "Select Item" at bounding box center [373, 196] width 147 height 16
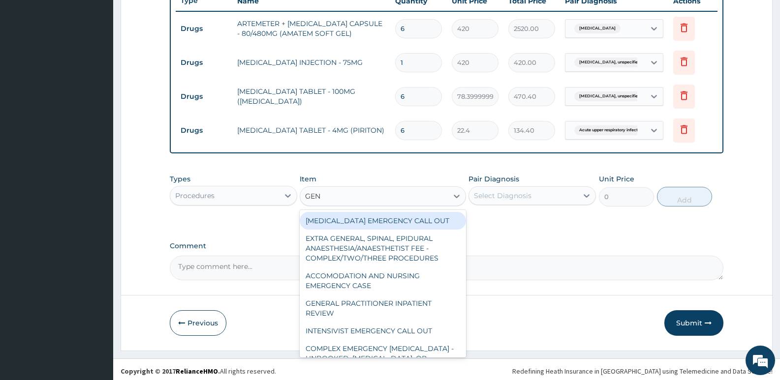
type input "GENE"
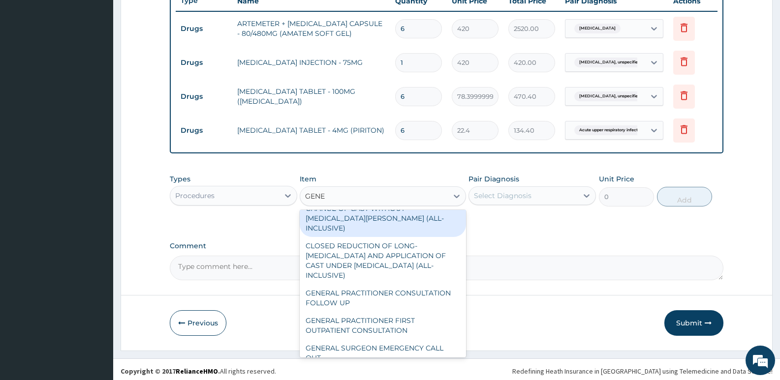
scroll to position [207, 0]
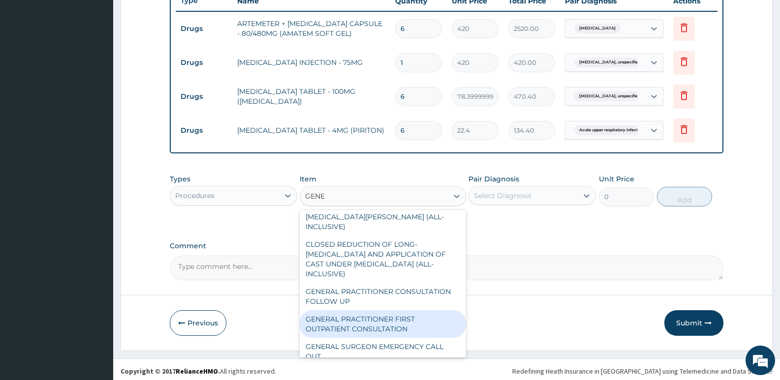
click at [374, 317] on div "GENERAL PRACTITIONER FIRST OUTPATIENT CONSULTATION" at bounding box center [383, 324] width 166 height 28
type input "3750"
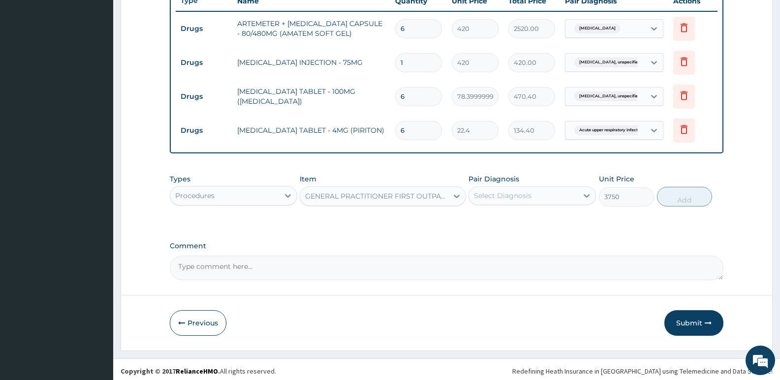
click at [503, 191] on div "Select Diagnosis" at bounding box center [503, 196] width 58 height 10
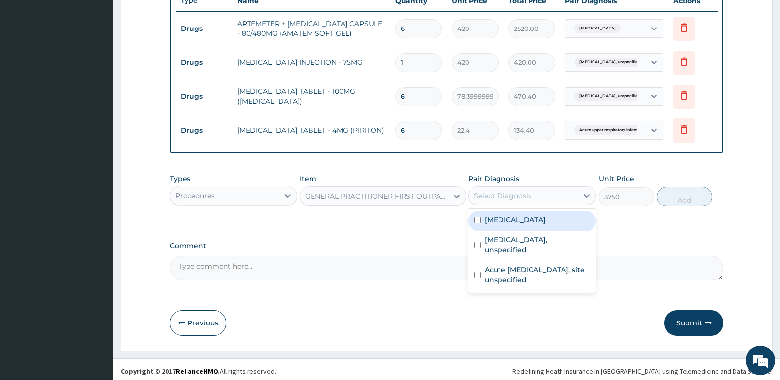
click at [501, 219] on label "[MEDICAL_DATA]" at bounding box center [515, 220] width 61 height 10
checkbox input "true"
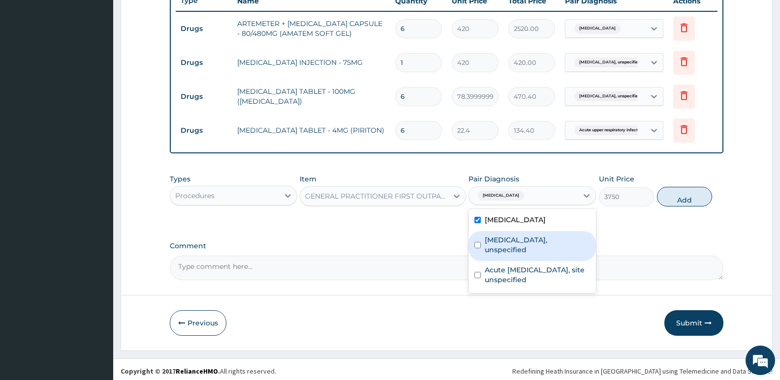
click at [502, 247] on label "[MEDICAL_DATA], unspecified" at bounding box center [537, 245] width 105 height 20
checkbox input "true"
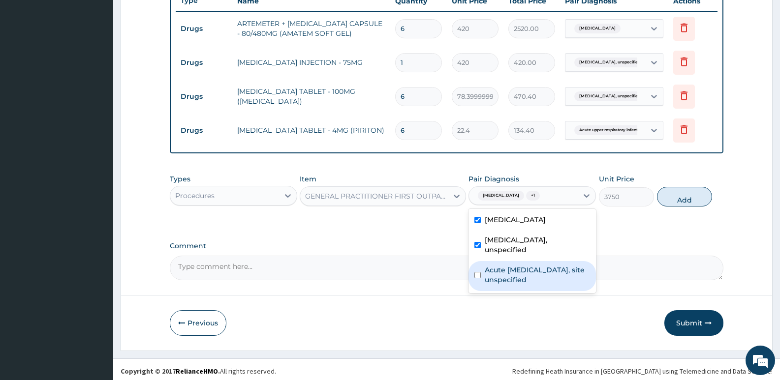
click at [498, 279] on label "Acute [MEDICAL_DATA], site unspecified" at bounding box center [537, 275] width 105 height 20
checkbox input "true"
click at [694, 193] on button "Add" at bounding box center [684, 197] width 55 height 20
type input "0"
